Goal: Task Accomplishment & Management: Manage account settings

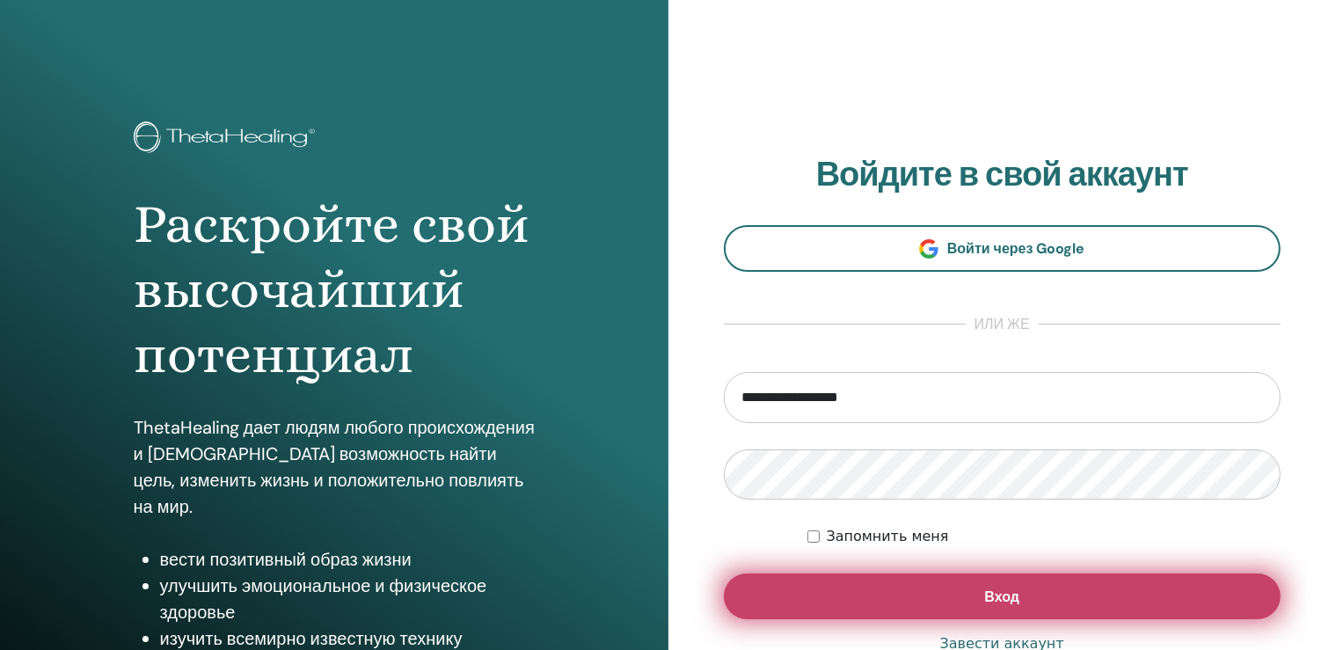
type input "**********"
click at [1017, 594] on span "Вход" at bounding box center [1001, 596] width 35 height 18
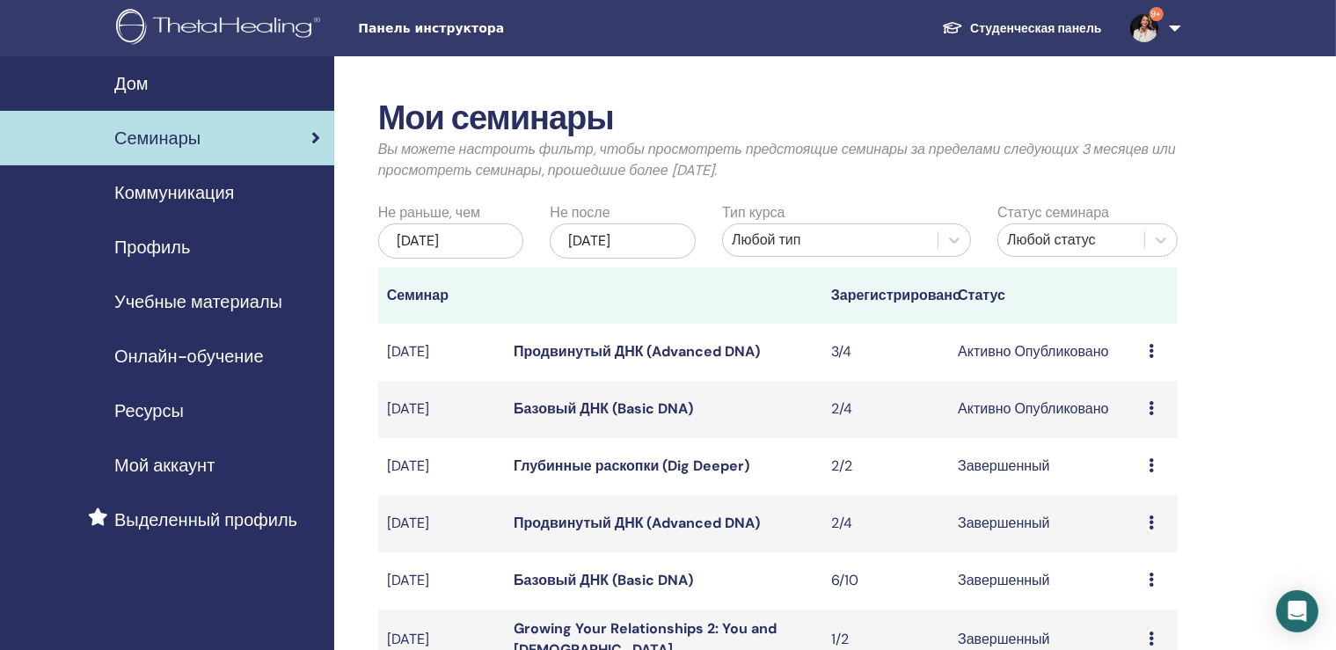
click at [653, 400] on link "Базовый ДНК (Basic DNA)" at bounding box center [602, 408] width 179 height 18
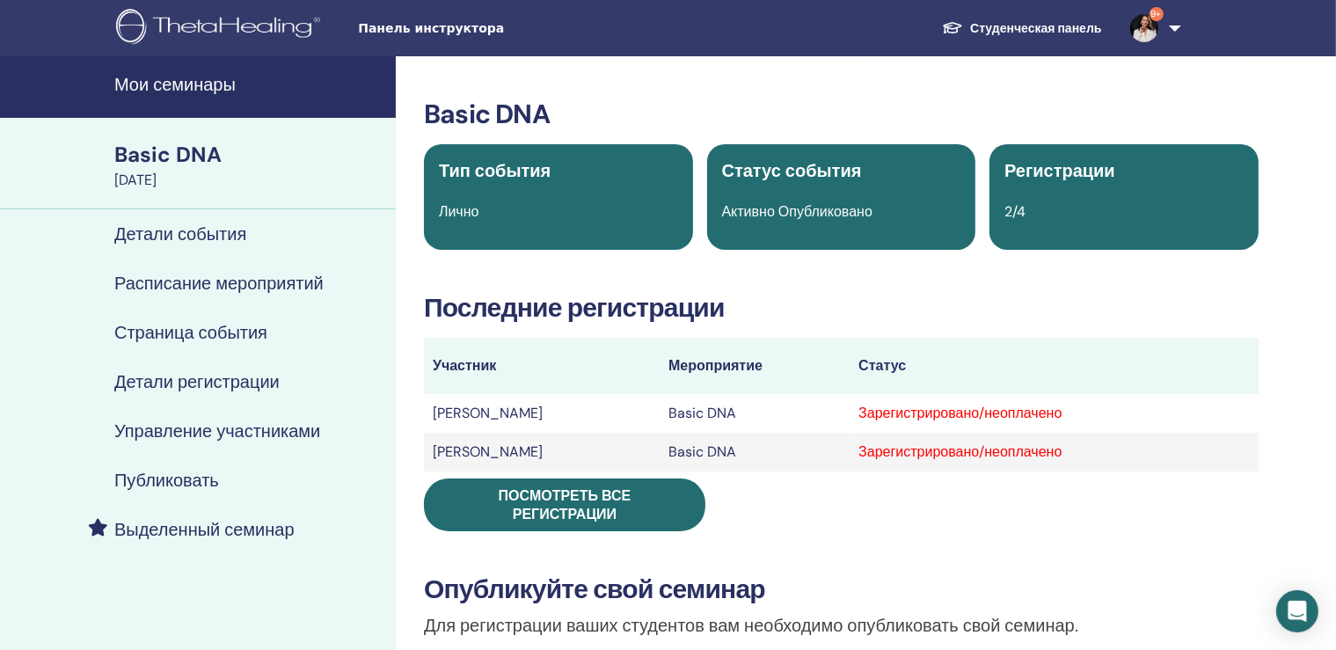
click at [251, 422] on h4 "Управление участниками" at bounding box center [217, 430] width 206 height 21
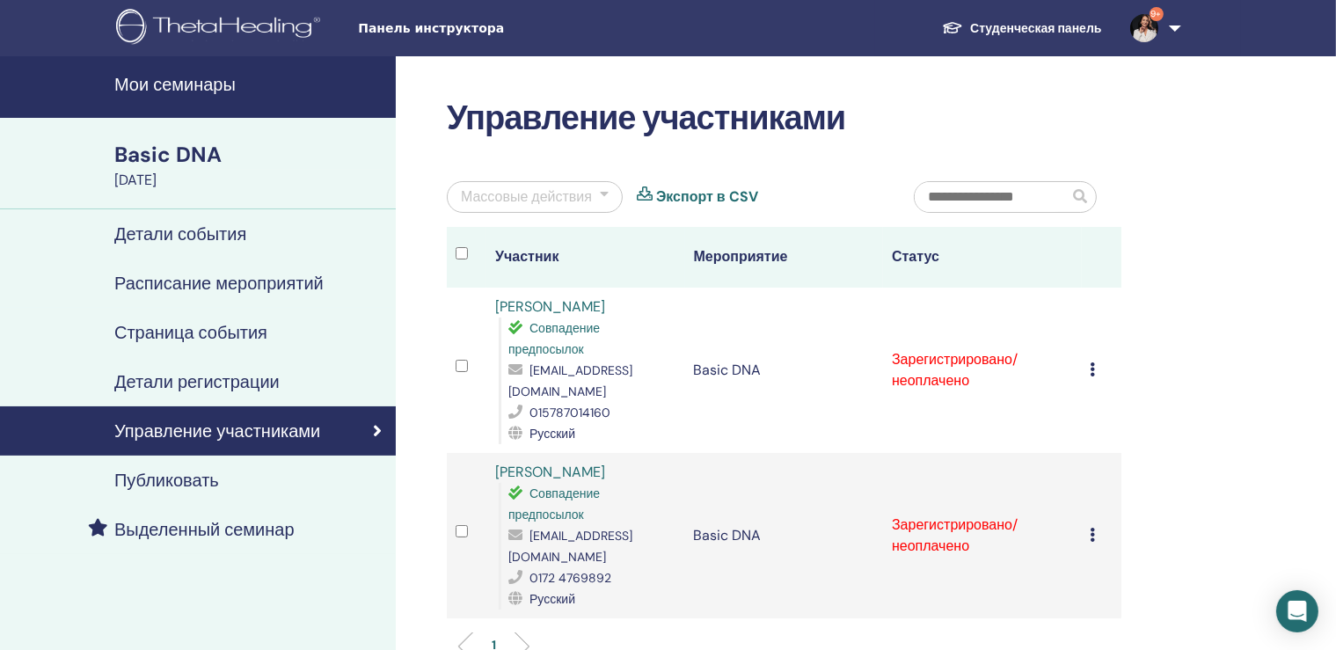
click at [1096, 528] on icon at bounding box center [1092, 535] width 5 height 14
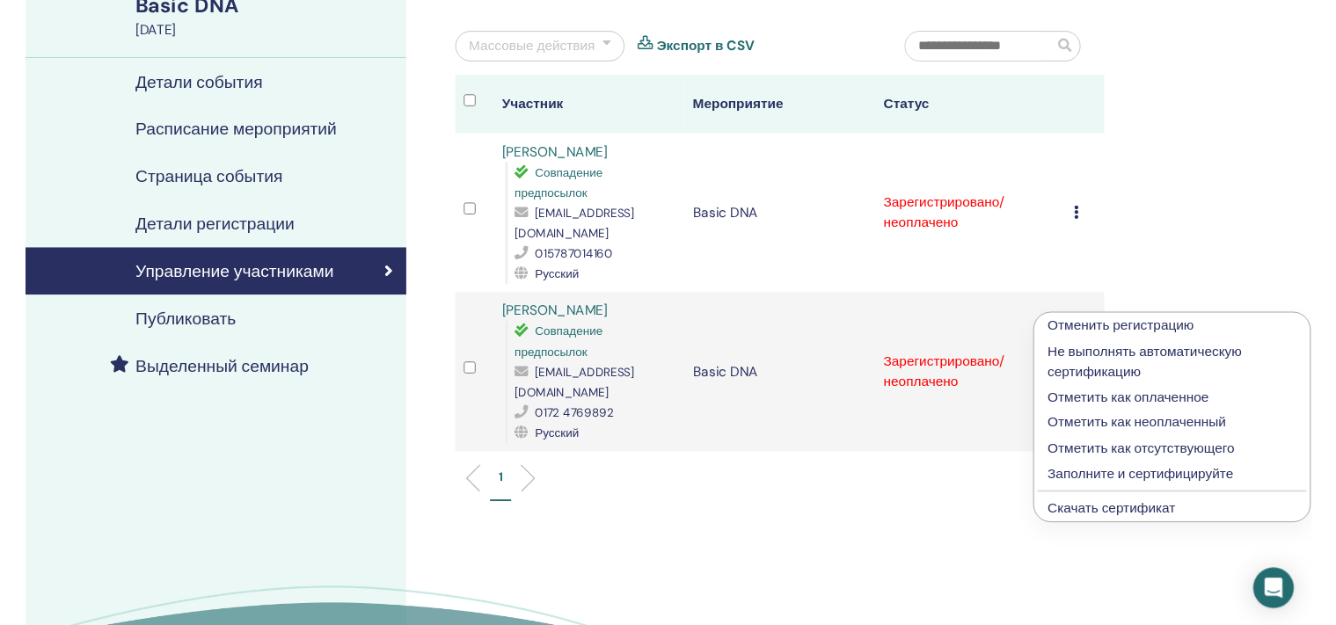
scroll to position [186, 0]
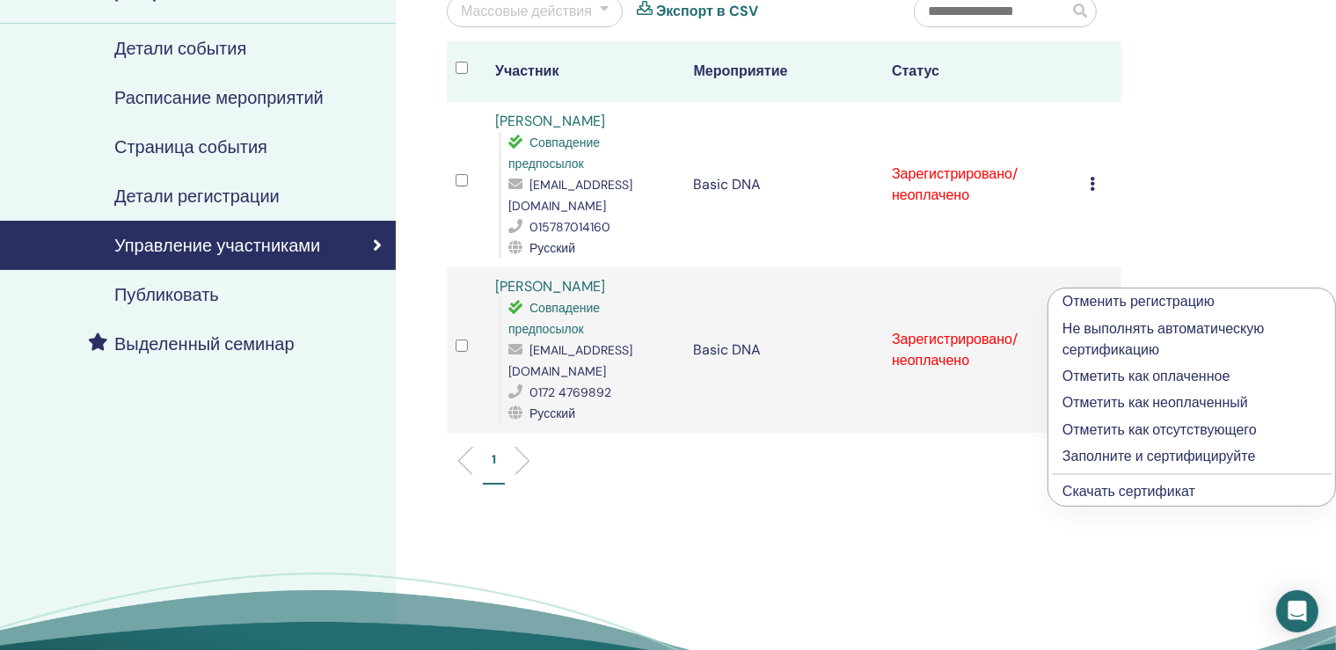
click at [1156, 491] on link "Скачать сертификат" at bounding box center [1128, 491] width 133 height 18
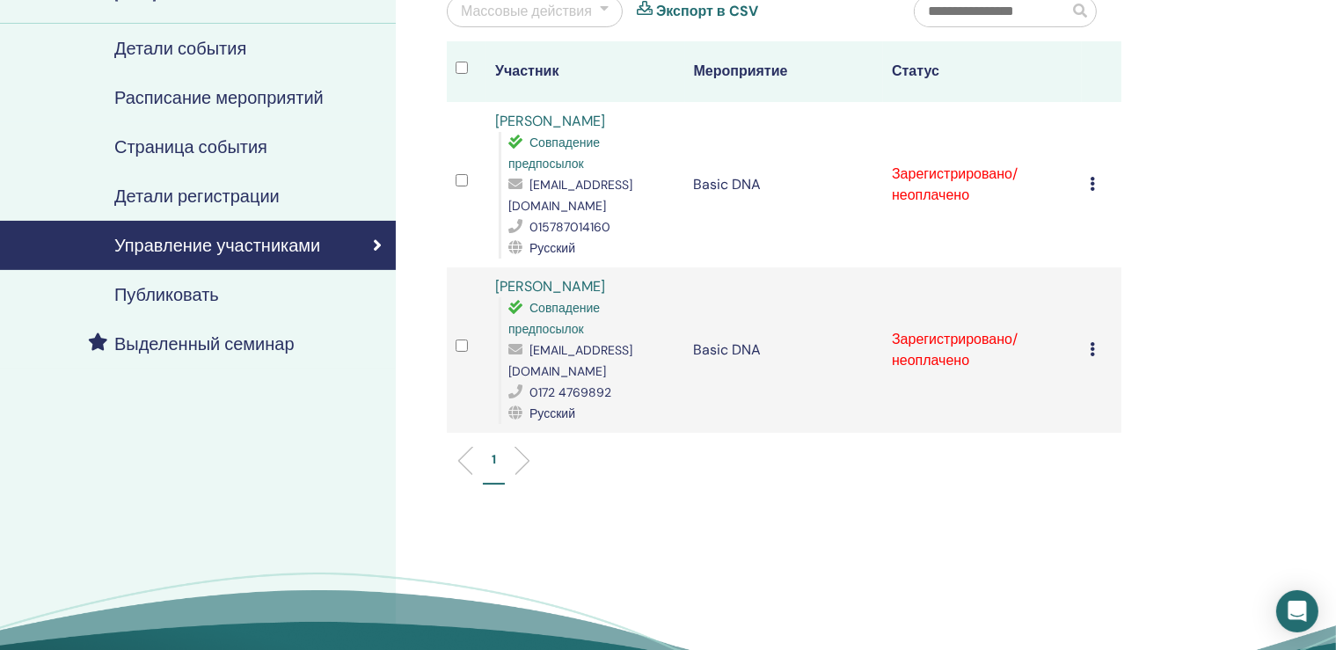
click at [1096, 177] on icon at bounding box center [1092, 184] width 5 height 14
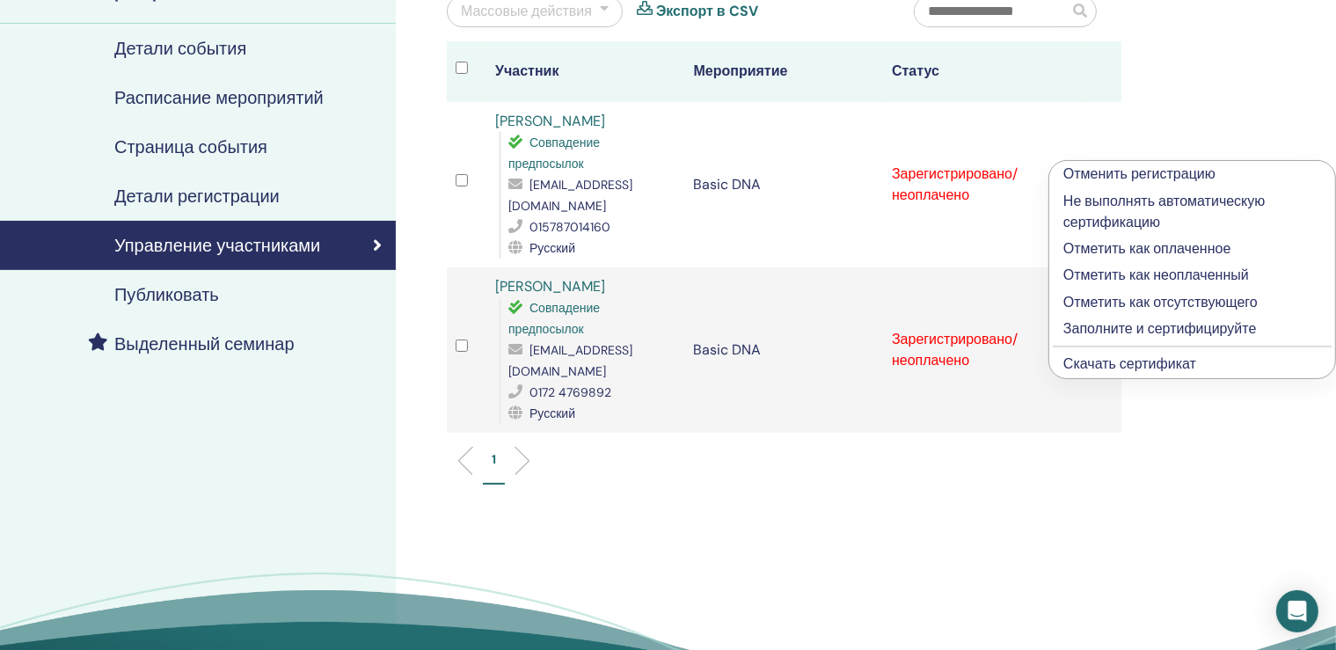
click at [1125, 357] on link "Скачать сертификат" at bounding box center [1129, 363] width 133 height 18
